Goal: Find specific page/section: Find specific page/section

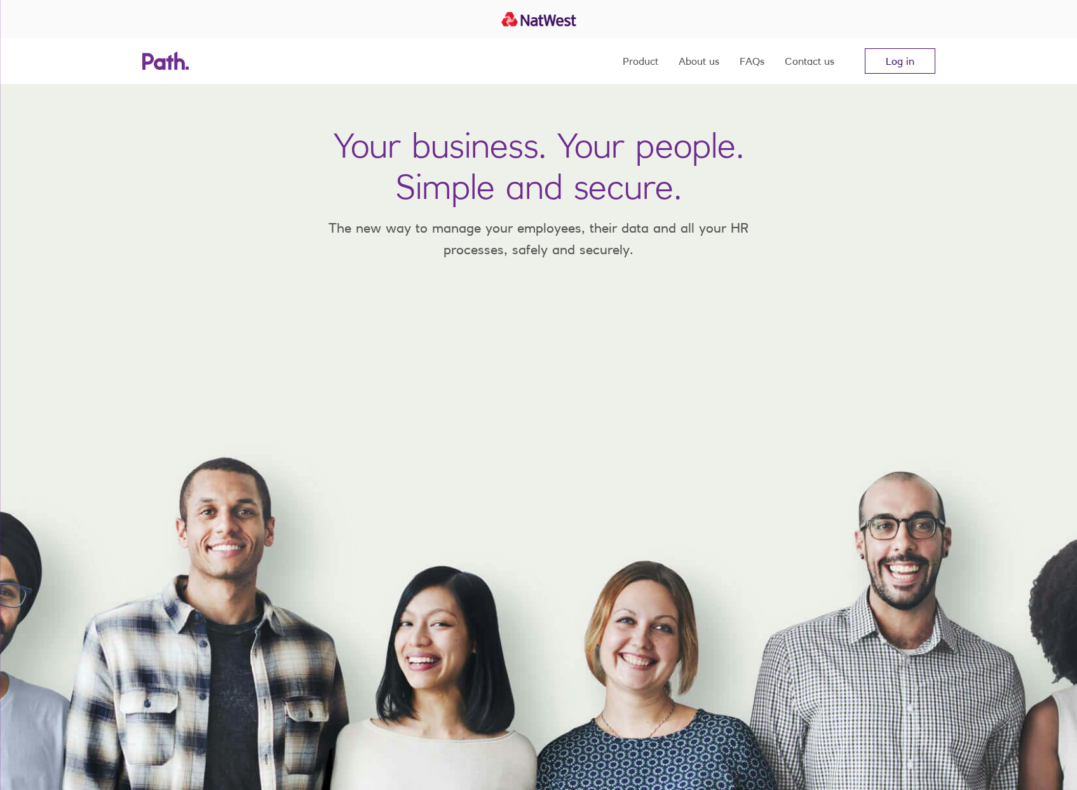
click at [895, 60] on link "Log in" at bounding box center [900, 60] width 71 height 25
click at [895, 61] on link "Log in" at bounding box center [900, 60] width 71 height 25
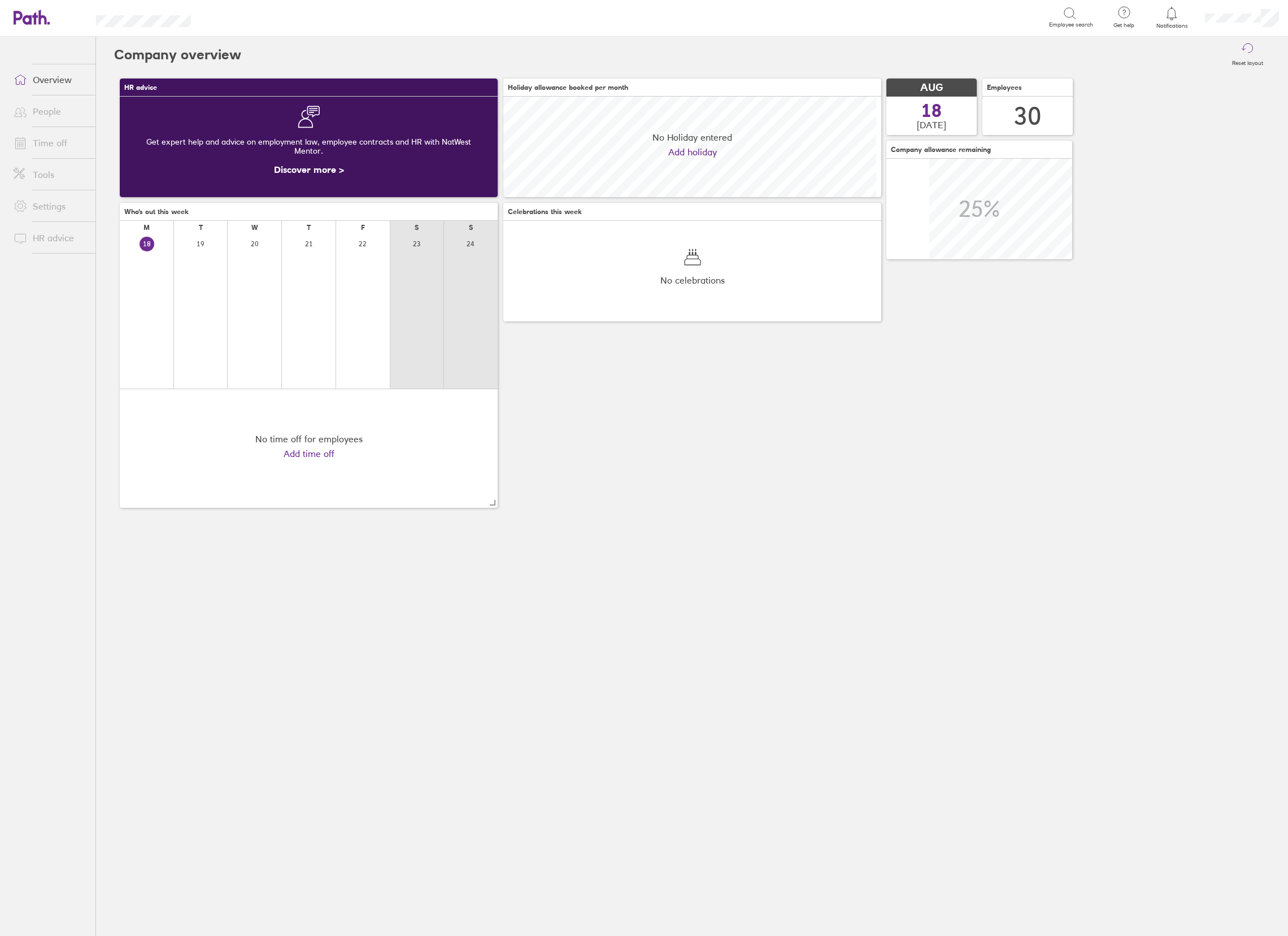
scroll to position [100, 378]
click at [52, 139] on link "Time off" at bounding box center [50, 142] width 91 height 22
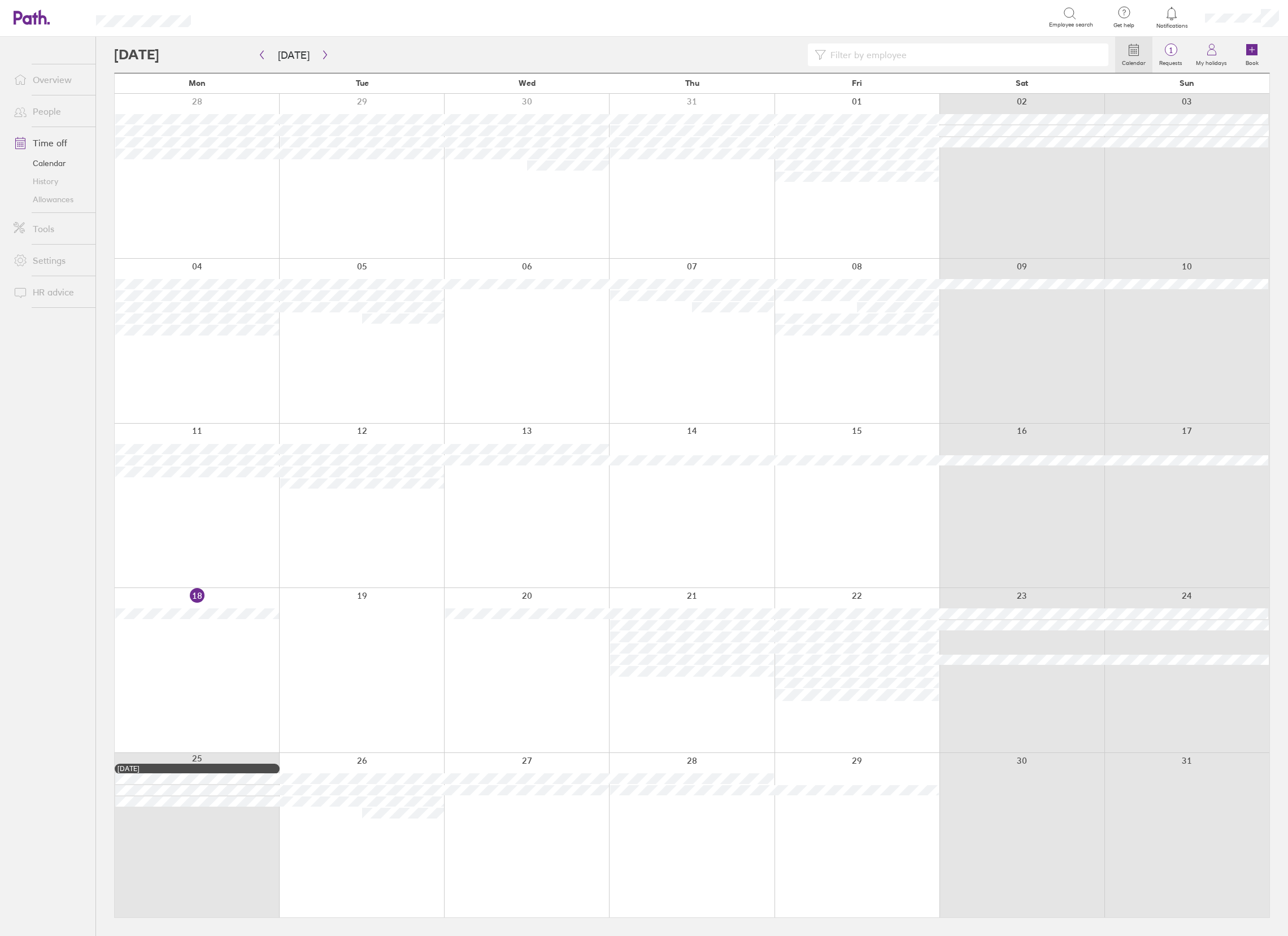
click at [55, 202] on link "Allowances" at bounding box center [50, 199] width 91 height 18
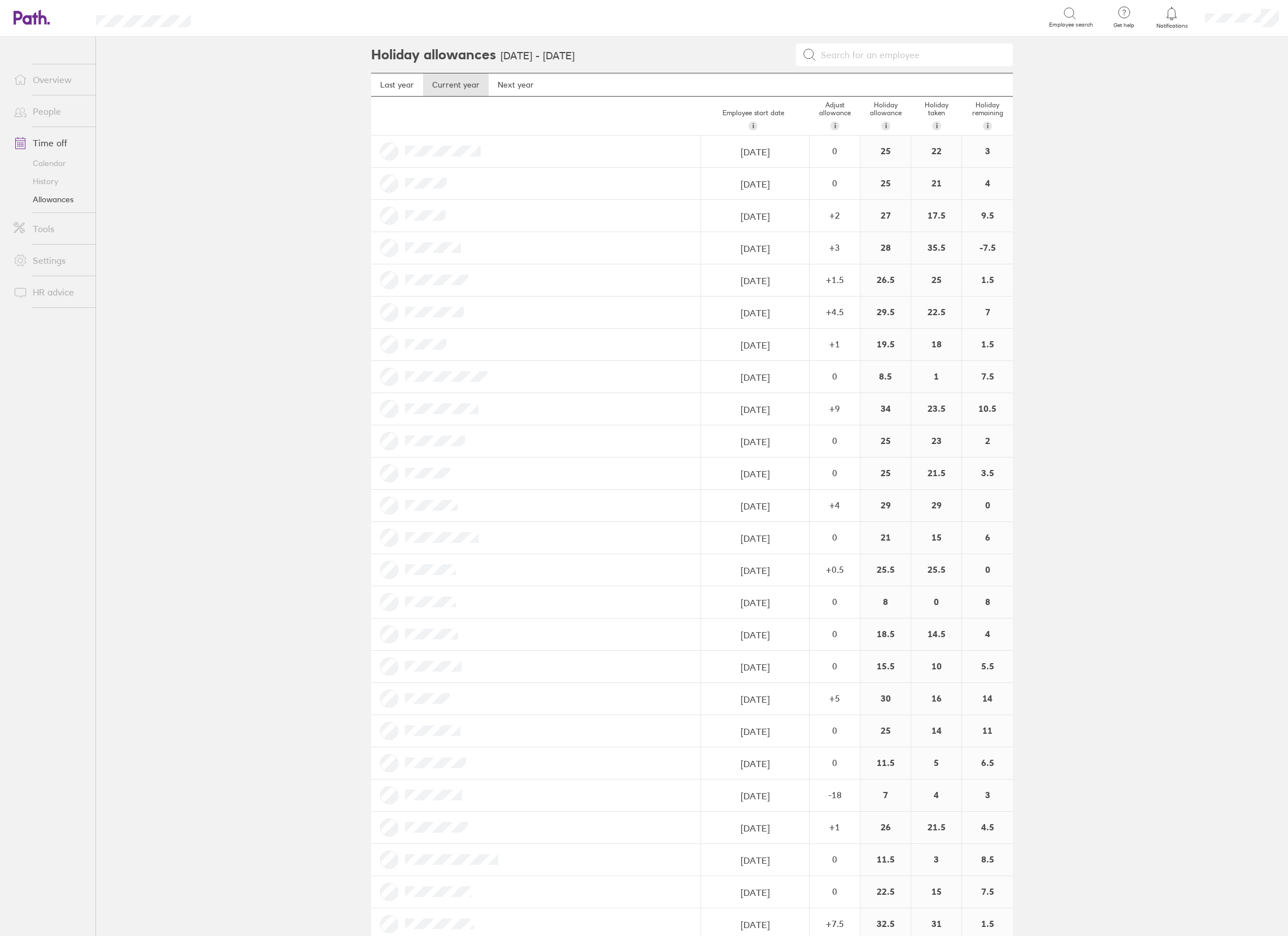
click at [60, 72] on link "Overview" at bounding box center [50, 79] width 91 height 22
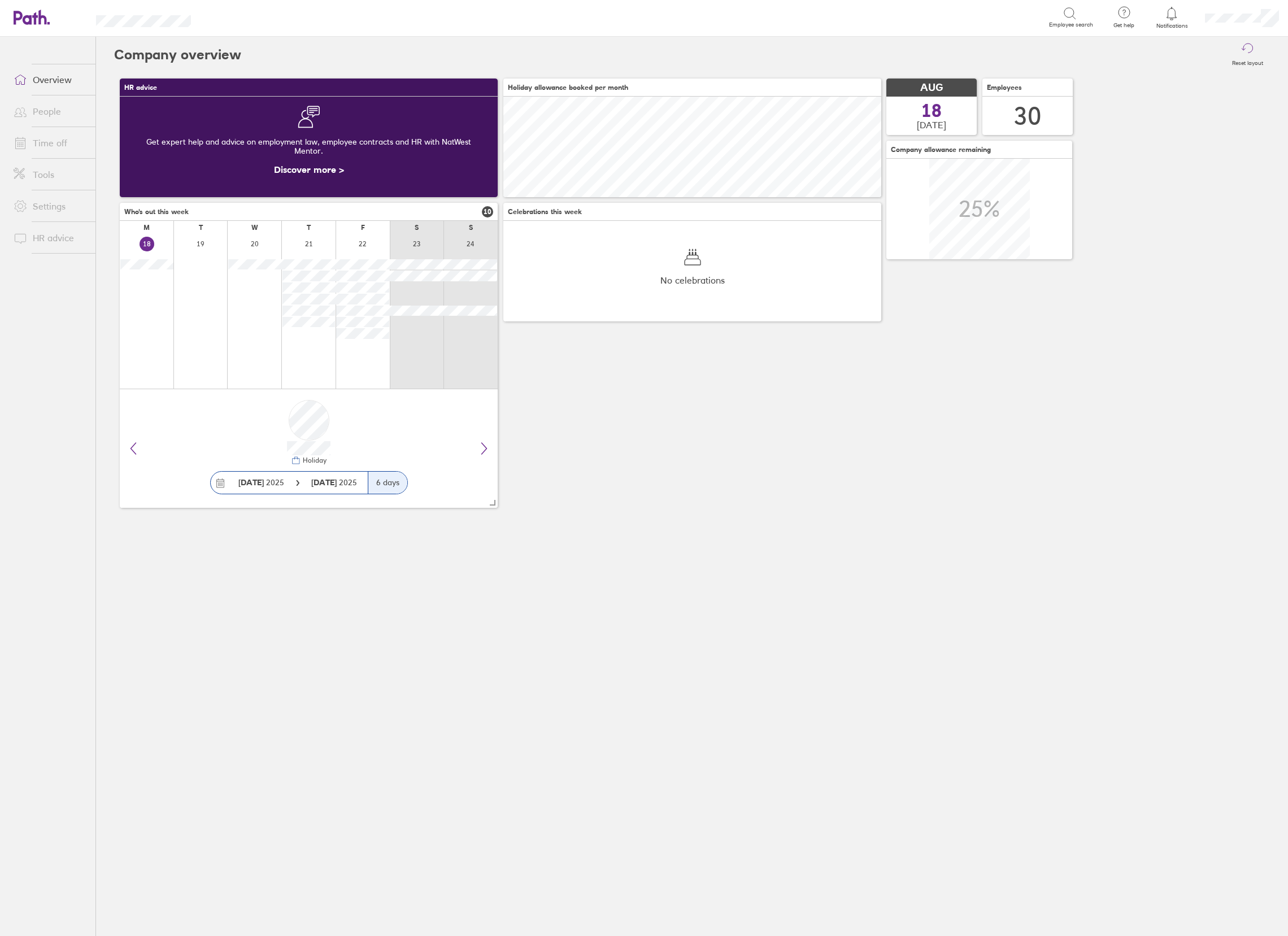
scroll to position [100, 378]
